Goal: Information Seeking & Learning: Check status

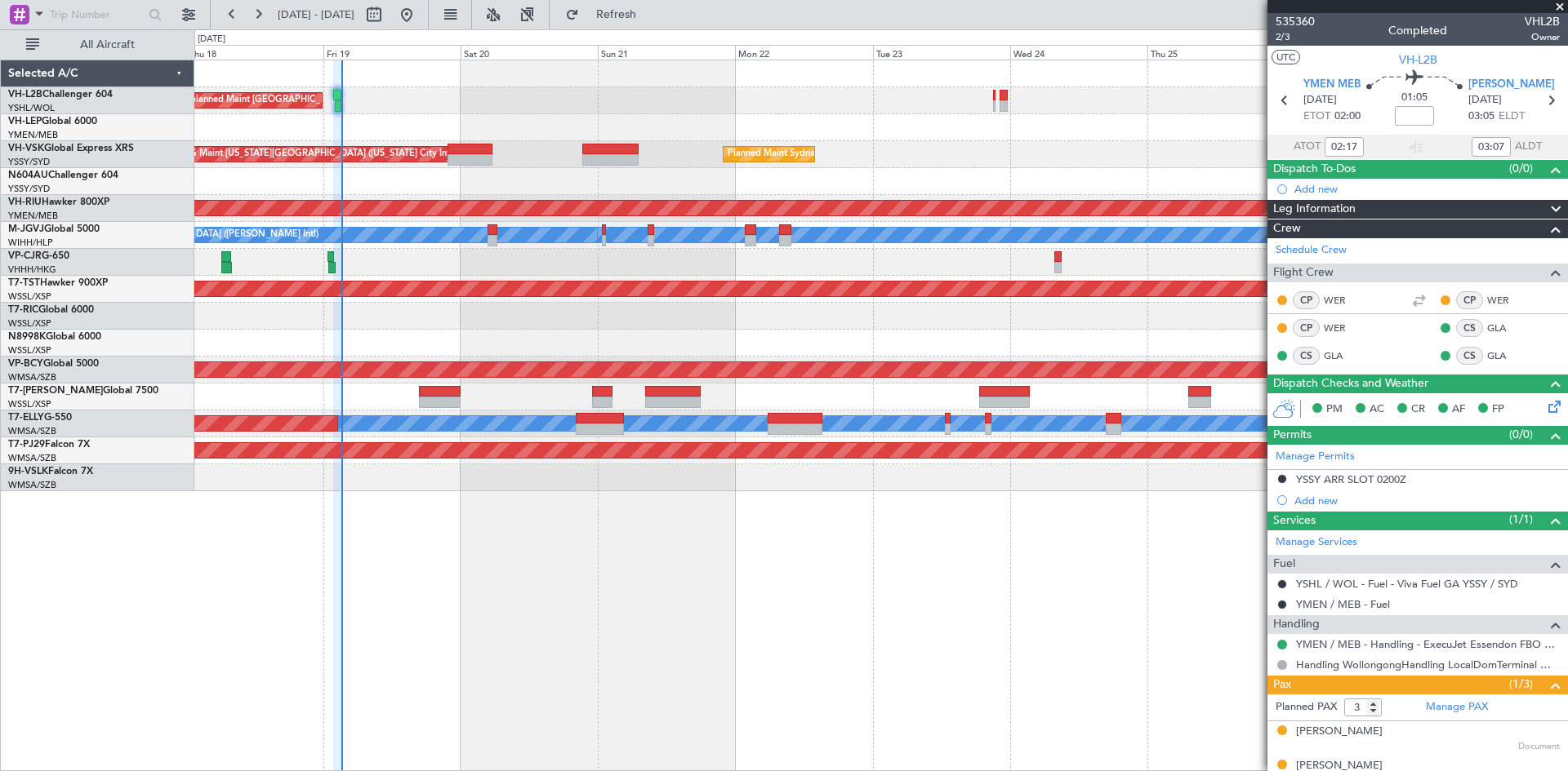
click at [762, 653] on div "Unplanned Maint [GEOGRAPHIC_DATA] ([GEOGRAPHIC_DATA]) Planned Maint Sydney ([PE…" at bounding box center [881, 415] width 1374 height 712
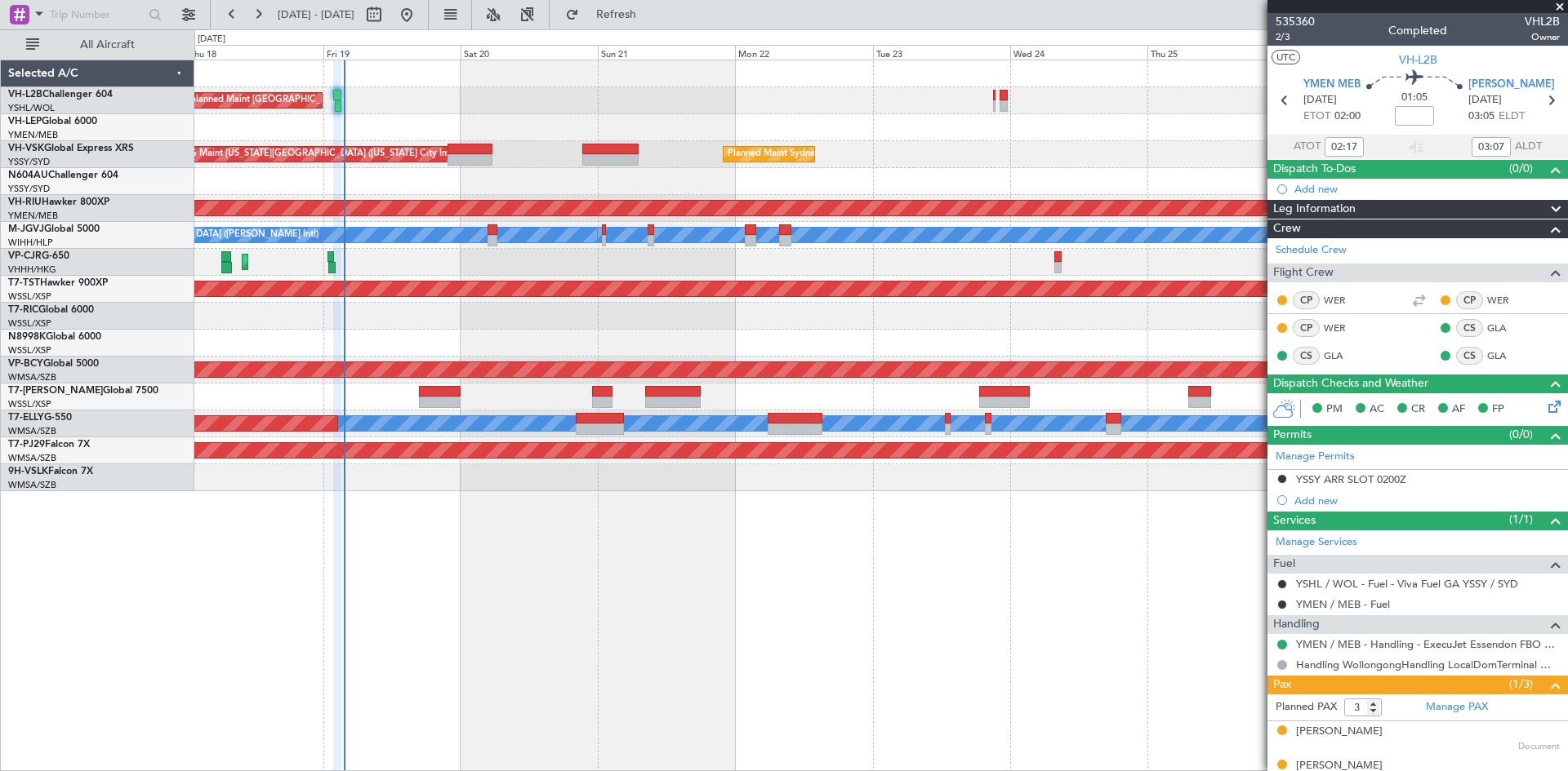
click at [117, 554] on div "Selected A/C VH-L2B Challenger 604 YSHL/WOL Wollongong VH-LEP Global 6000 YMEN/…" at bounding box center [97, 415] width 193 height 712
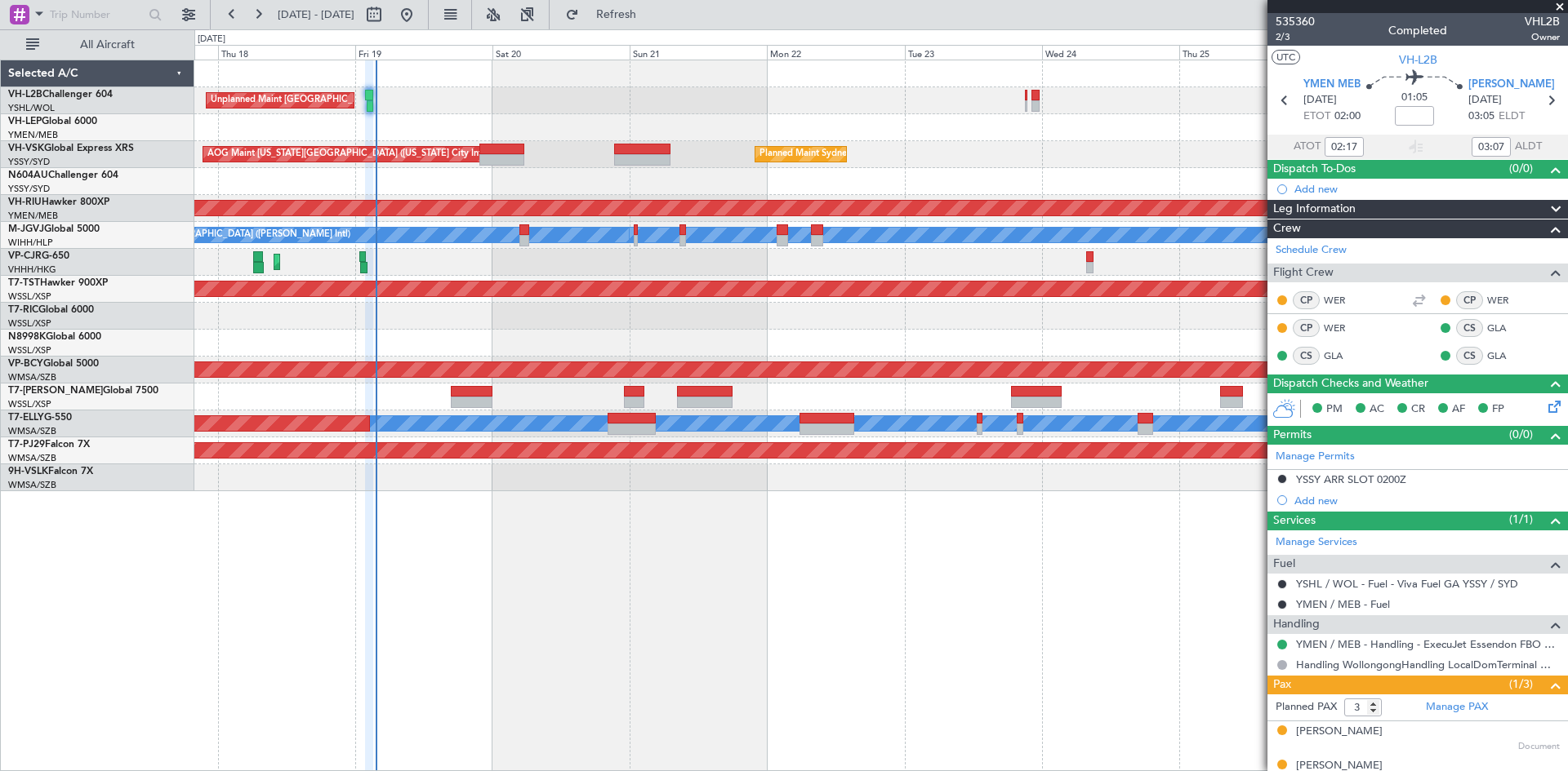
click at [617, 580] on div "Unplanned Maint [GEOGRAPHIC_DATA] ([GEOGRAPHIC_DATA]) Planned Maint Sydney ([PE…" at bounding box center [881, 415] width 1374 height 712
drag, startPoint x: 542, startPoint y: 103, endPoint x: 531, endPoint y: 110, distance: 13.0
click at [541, 32] on div "0 0 Wed 17 Thu 18 Fri 19 Sat 20 Sun 21 Mon 22 [DATE] Wed 24 Thu 25 Fri 26 Sat 27" at bounding box center [881, 45] width 1372 height 30
click at [101, 18] on input "text" at bounding box center [96, 14] width 94 height 24
click at [32, 18] on span at bounding box center [39, 14] width 19 height 20
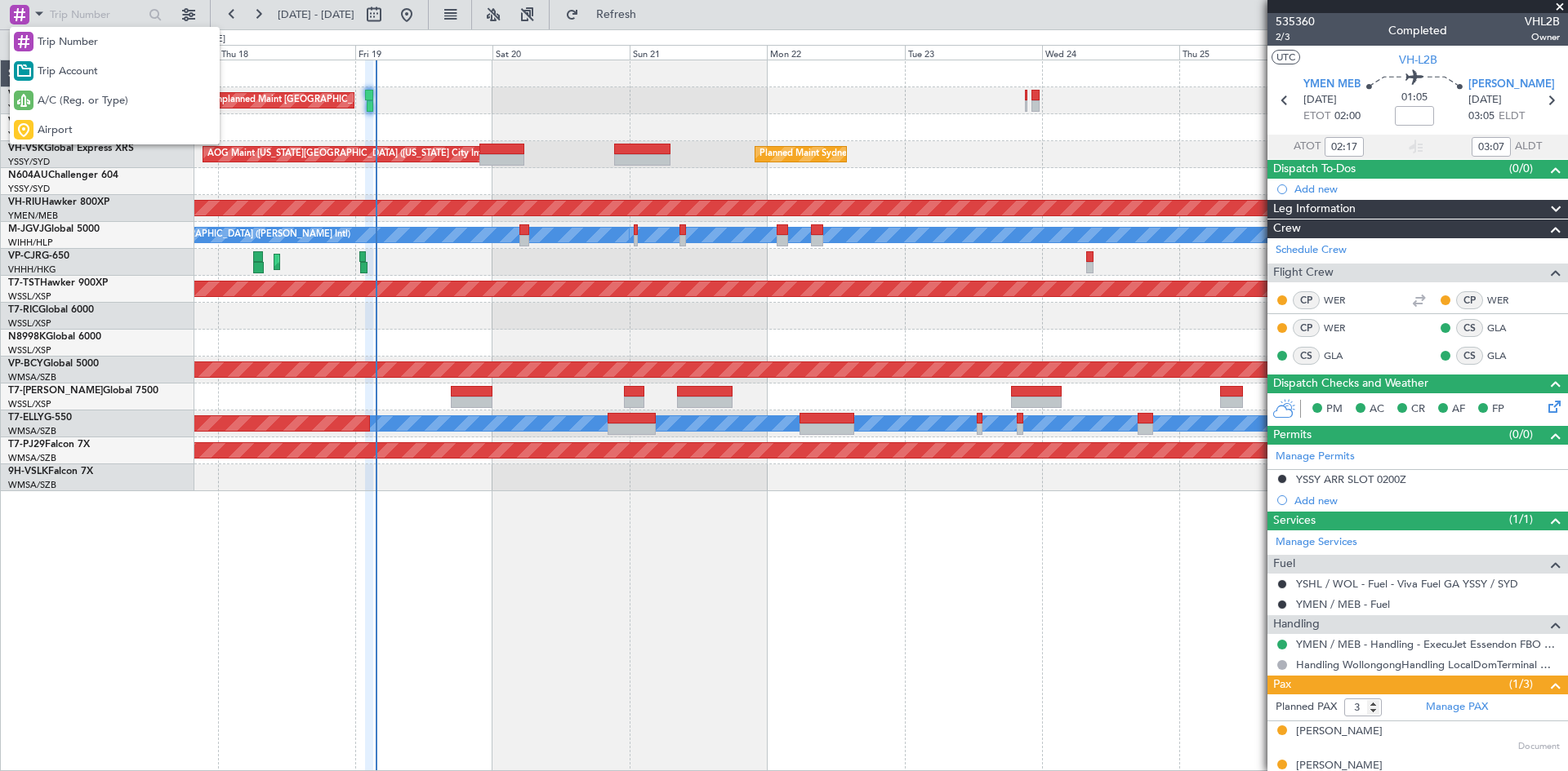
click at [183, 18] on div at bounding box center [784, 385] width 1568 height 771
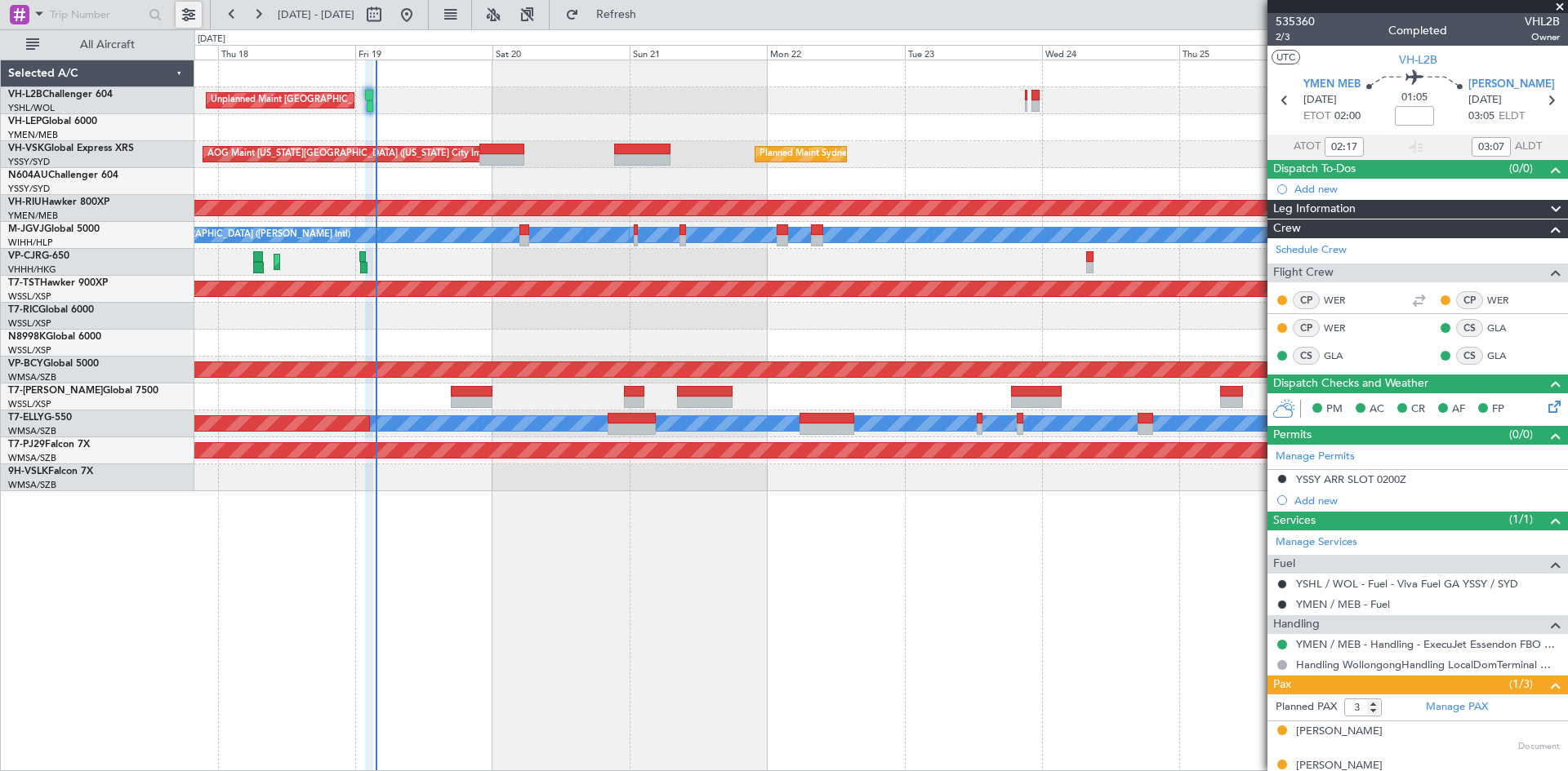
click at [183, 18] on button at bounding box center [188, 14] width 26 height 26
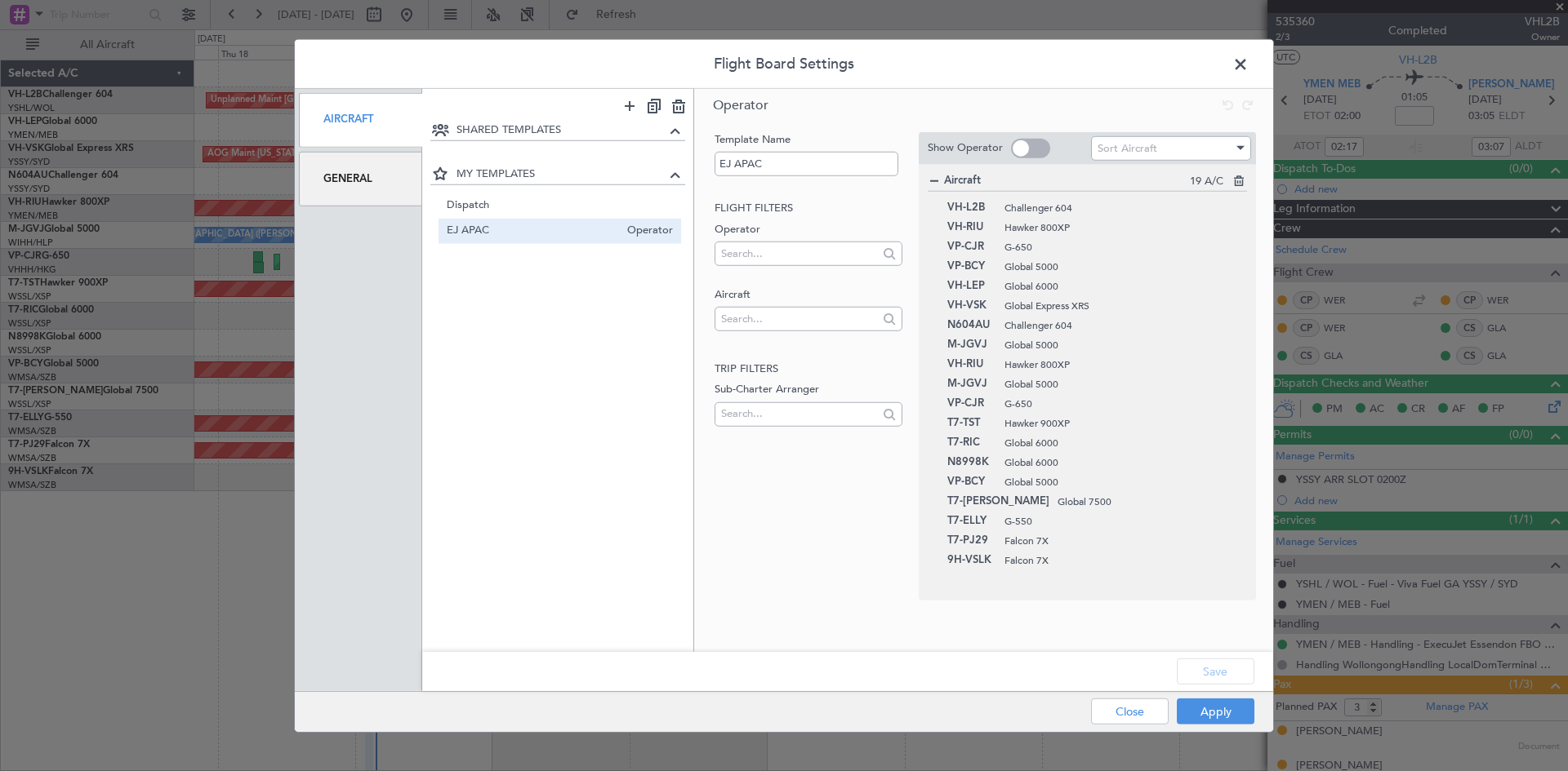
click at [1249, 64] on span at bounding box center [1249, 68] width 0 height 33
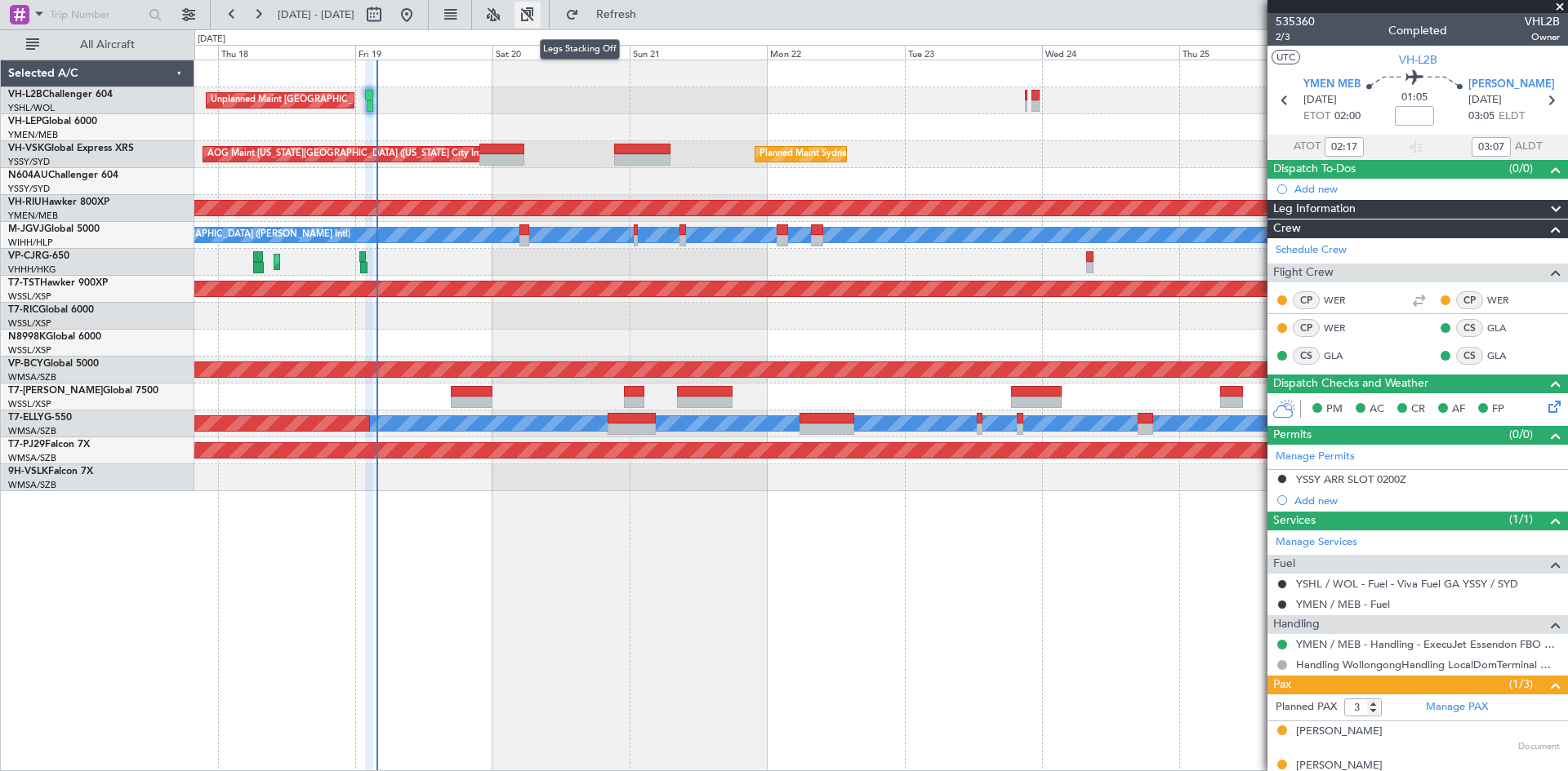
click at [541, 12] on button at bounding box center [527, 14] width 26 height 26
